Goal: Navigation & Orientation: Find specific page/section

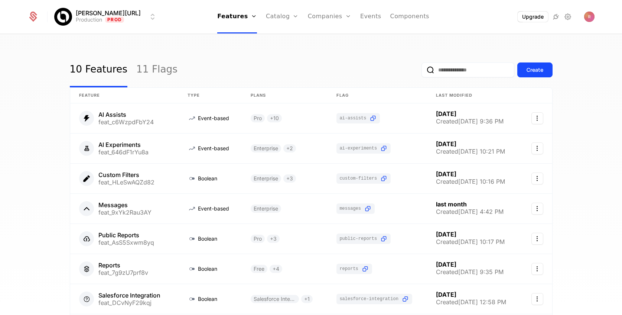
click at [292, 12] on ul "Features Features Flags Catalog Plans Add Ons Credits Configuration Companies C…" at bounding box center [323, 16] width 212 height 33
click at [308, 17] on link "Companies" at bounding box center [329, 16] width 43 height 33
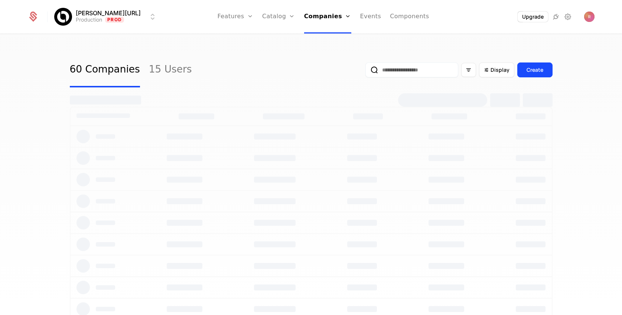
click at [316, 14] on link "Companies" at bounding box center [327, 16] width 47 height 33
click at [363, 17] on link "Events" at bounding box center [370, 16] width 21 height 33
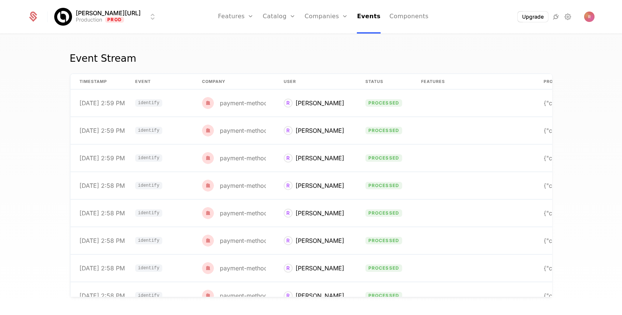
click at [322, 15] on link "Companies" at bounding box center [325, 16] width 43 height 33
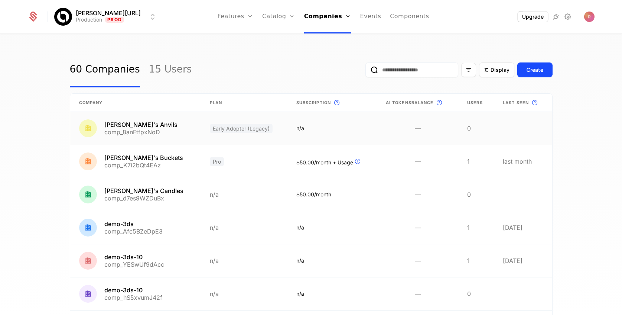
click at [164, 123] on link at bounding box center [135, 128] width 131 height 33
click at [287, 167] on link at bounding box center [331, 161] width 89 height 33
